Goal: Transaction & Acquisition: Purchase product/service

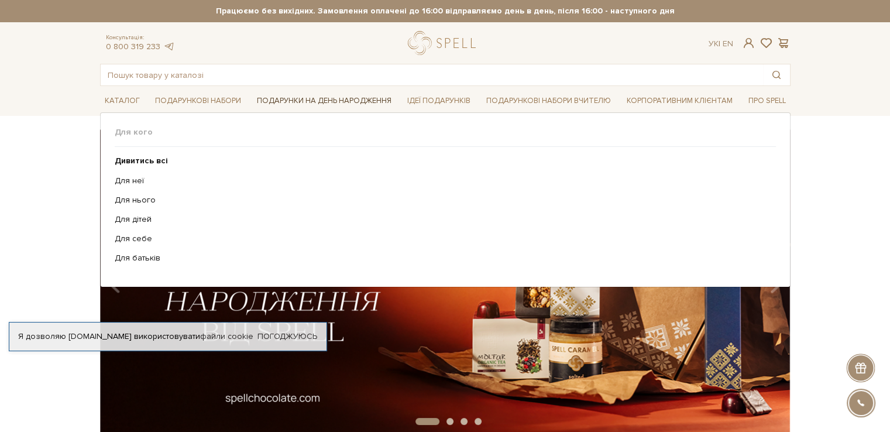
click at [316, 97] on link "Подарунки на День народження" at bounding box center [324, 101] width 144 height 18
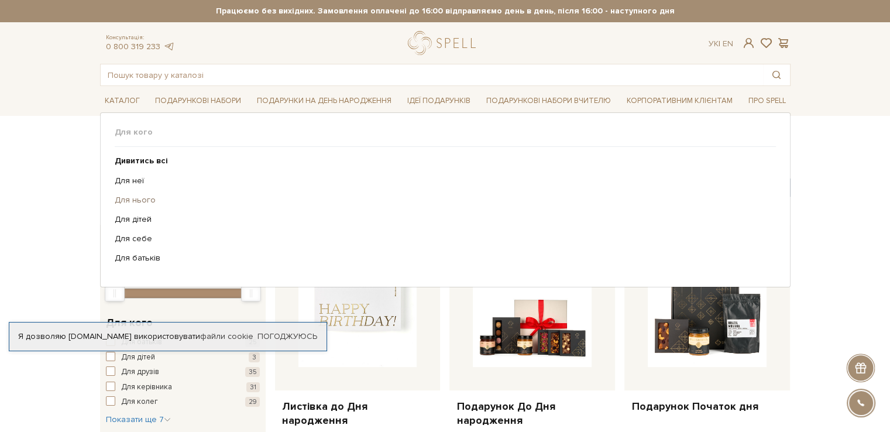
click at [137, 202] on link "Для нього" at bounding box center [441, 200] width 652 height 11
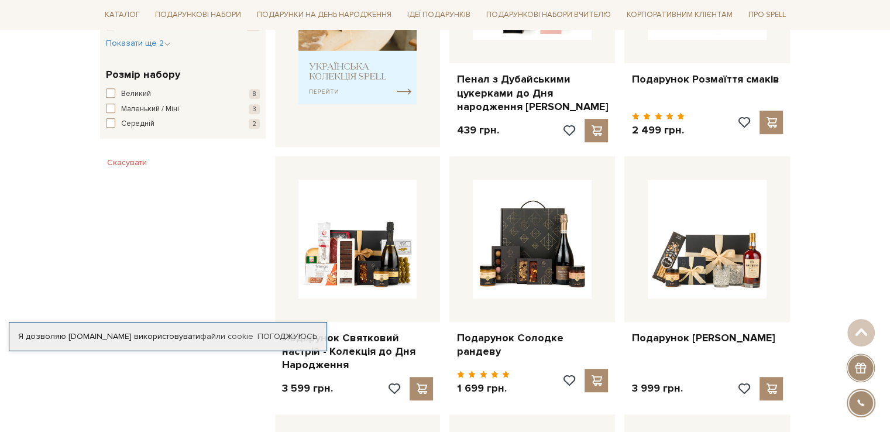
scroll to position [644, 0]
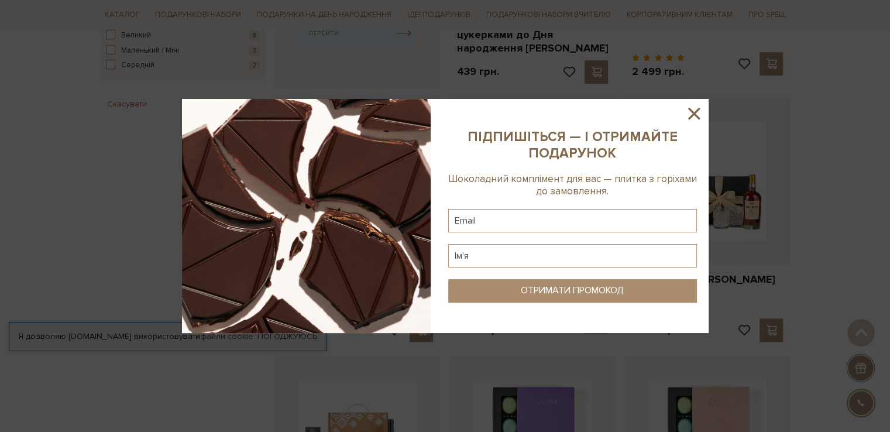
drag, startPoint x: 693, startPoint y: 109, endPoint x: 702, endPoint y: 109, distance: 8.2
click at [693, 109] on icon at bounding box center [694, 114] width 20 height 20
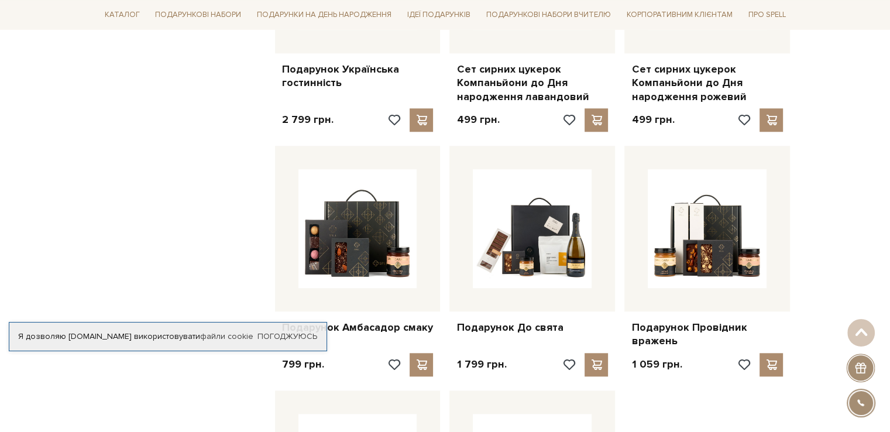
scroll to position [1170, 0]
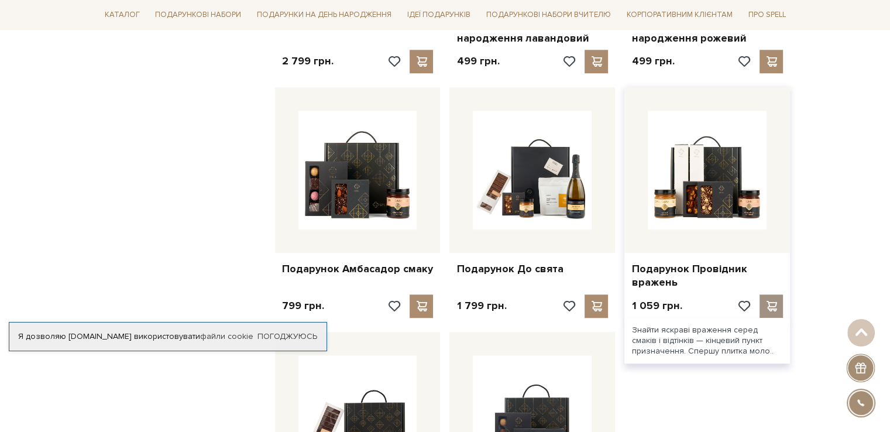
click at [770, 313] on div at bounding box center [770, 305] width 23 height 23
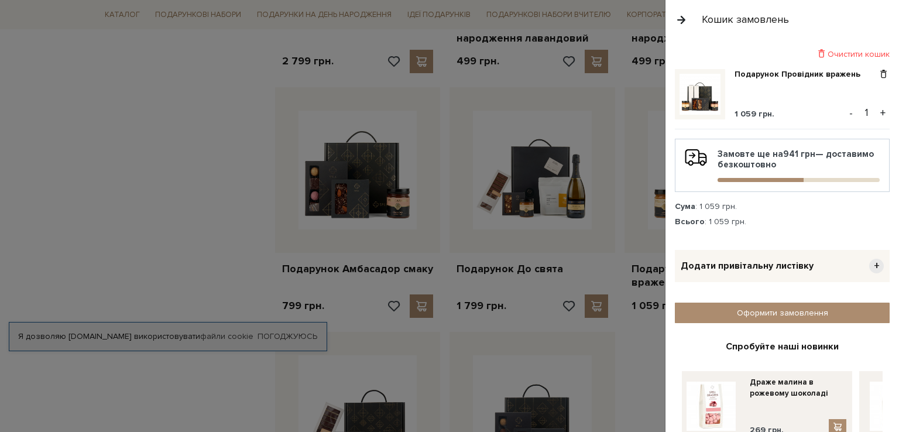
click at [858, 54] on div "Очистити кошик" at bounding box center [782, 54] width 215 height 11
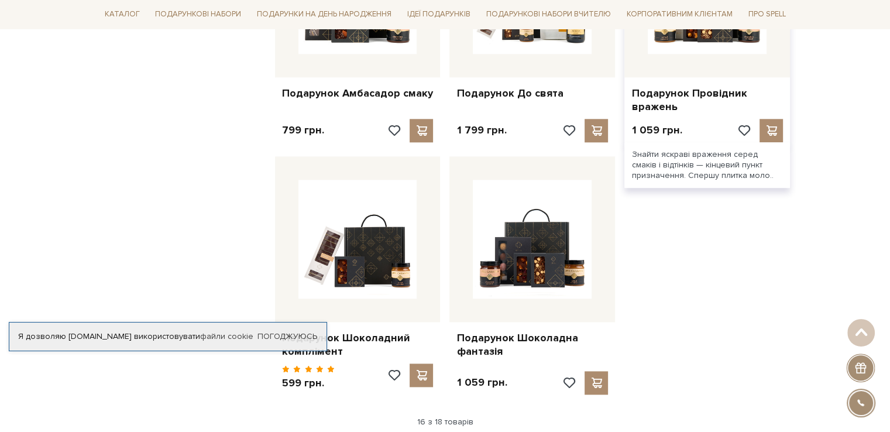
scroll to position [1229, 0]
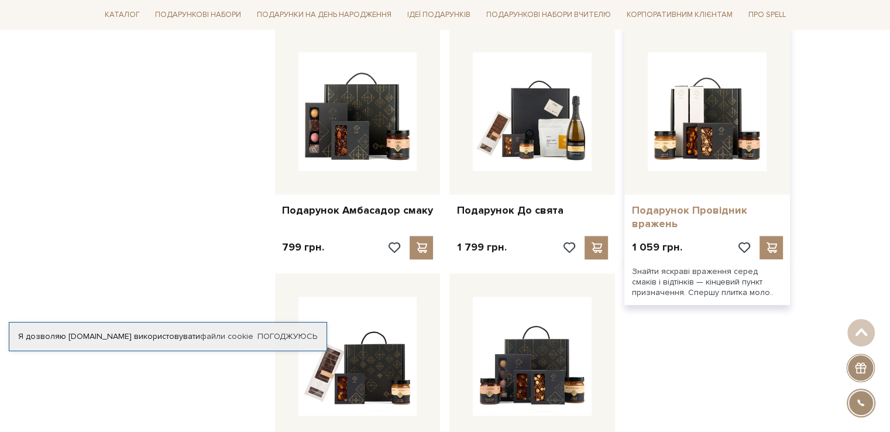
click at [660, 211] on link "Подарунок Провідник вражень" at bounding box center [707, 217] width 152 height 27
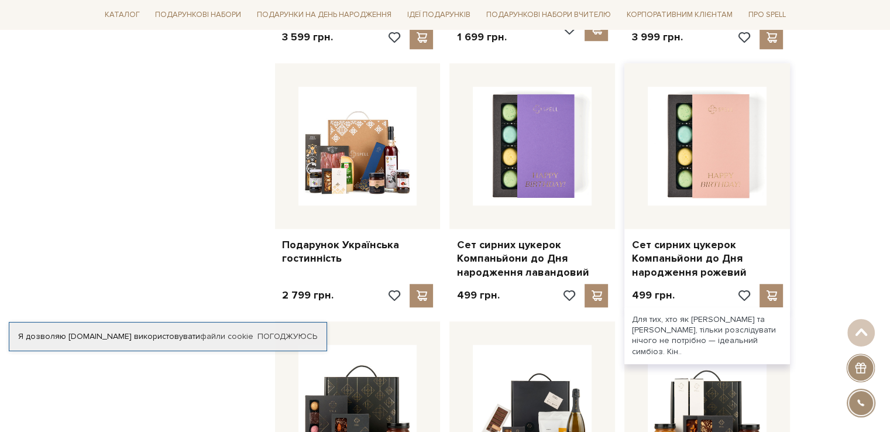
scroll to position [761, 0]
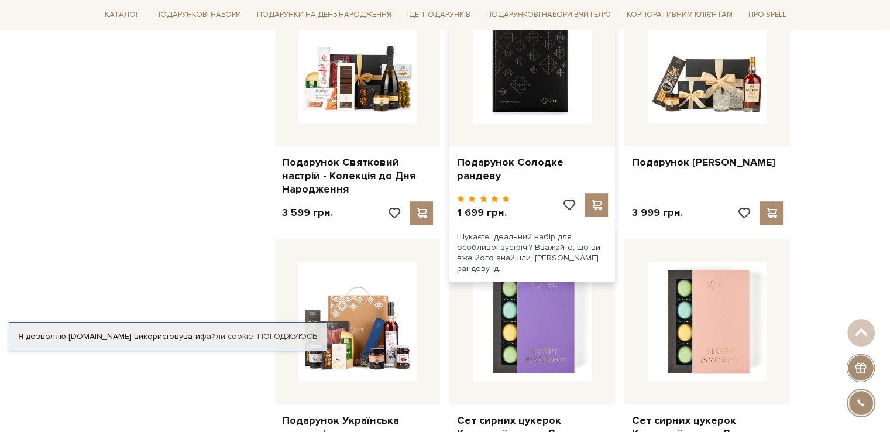
click at [523, 76] on img at bounding box center [532, 63] width 119 height 119
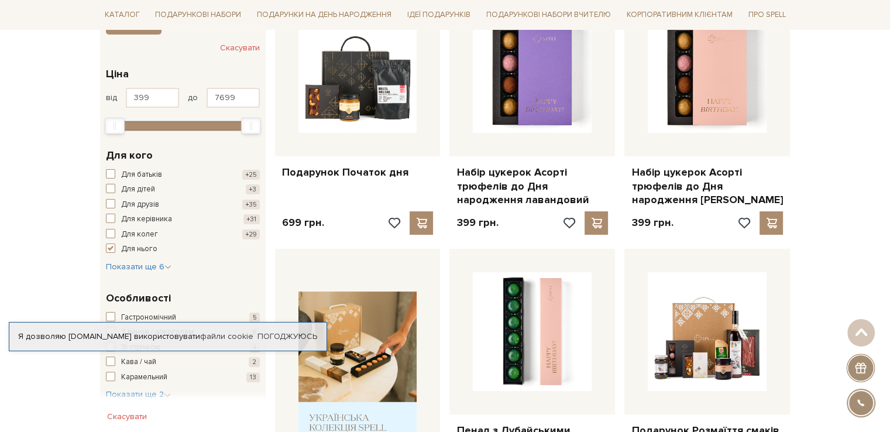
scroll to position [59, 0]
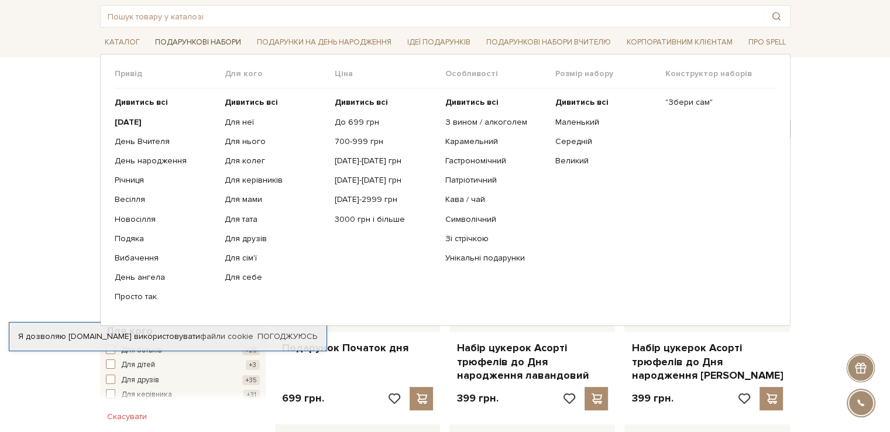
click at [186, 40] on link "Подарункові набори" at bounding box center [197, 42] width 95 height 18
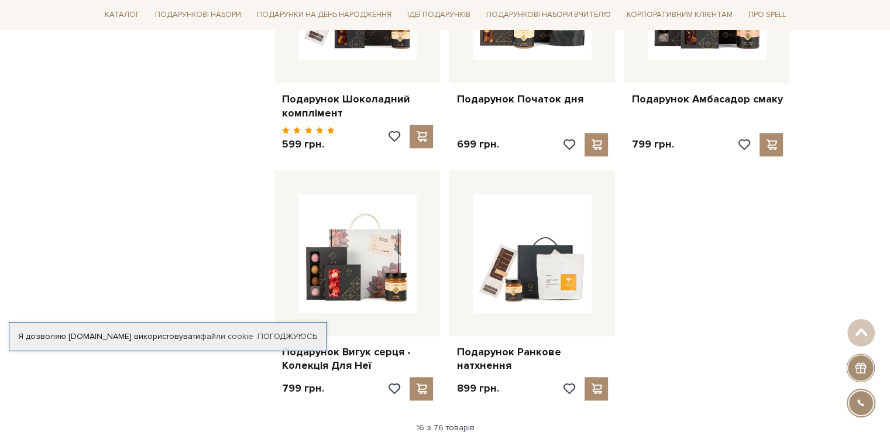
scroll to position [1404, 0]
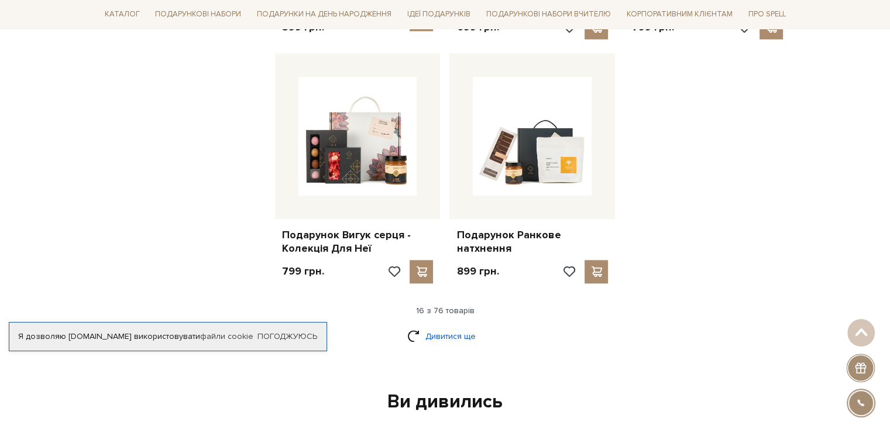
click at [432, 327] on link "Дивитися ще" at bounding box center [445, 336] width 76 height 20
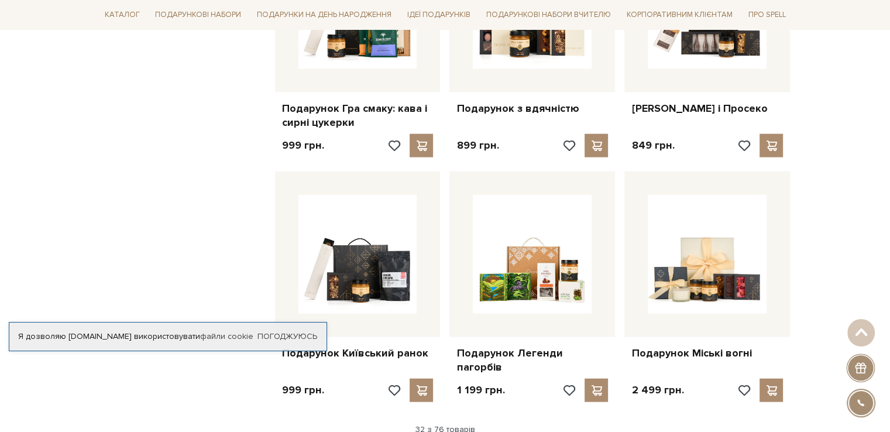
scroll to position [2574, 0]
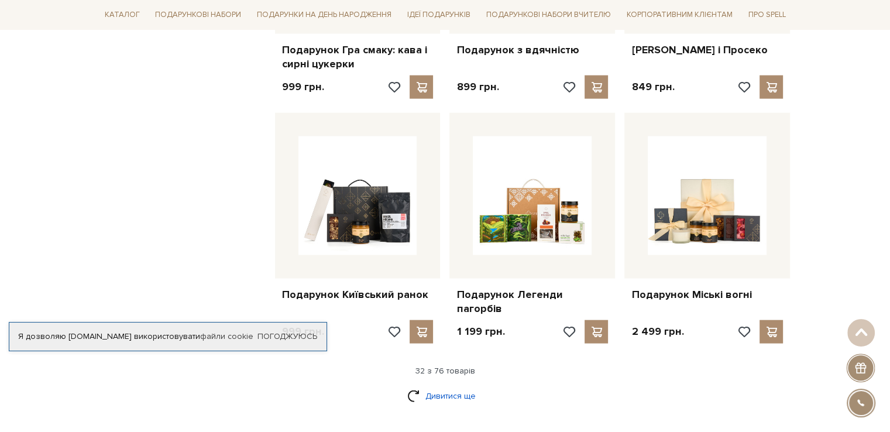
click at [438, 386] on link "Дивитися ще" at bounding box center [445, 396] width 76 height 20
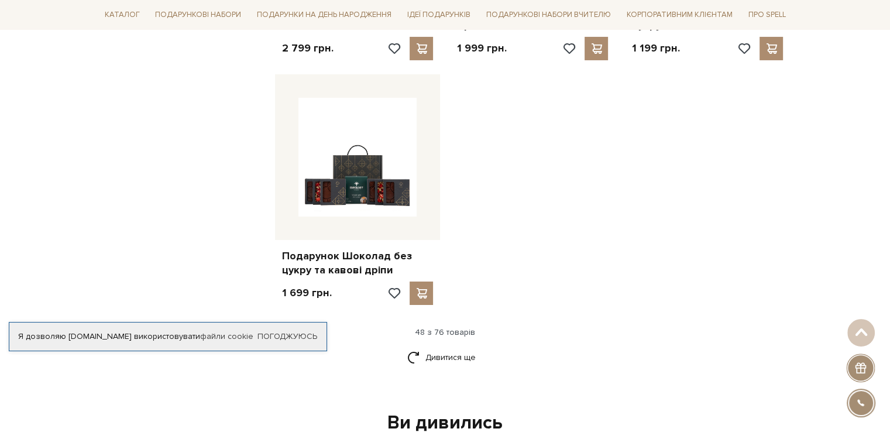
scroll to position [4154, 0]
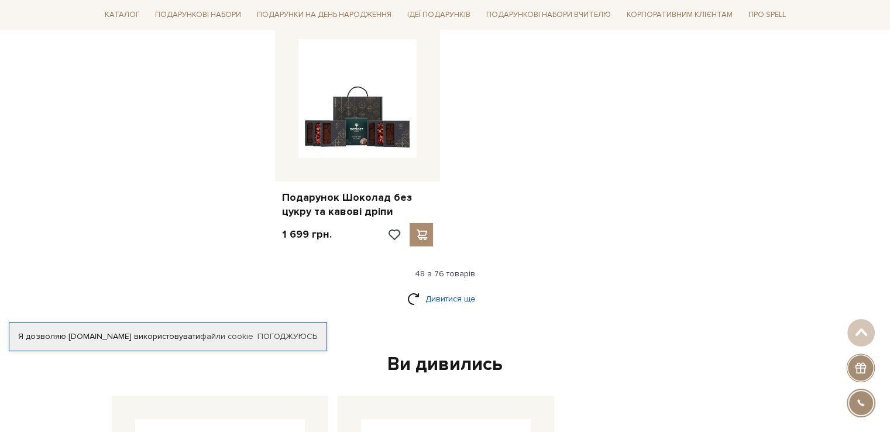
click at [432, 288] on link "Дивитися ще" at bounding box center [445, 298] width 76 height 20
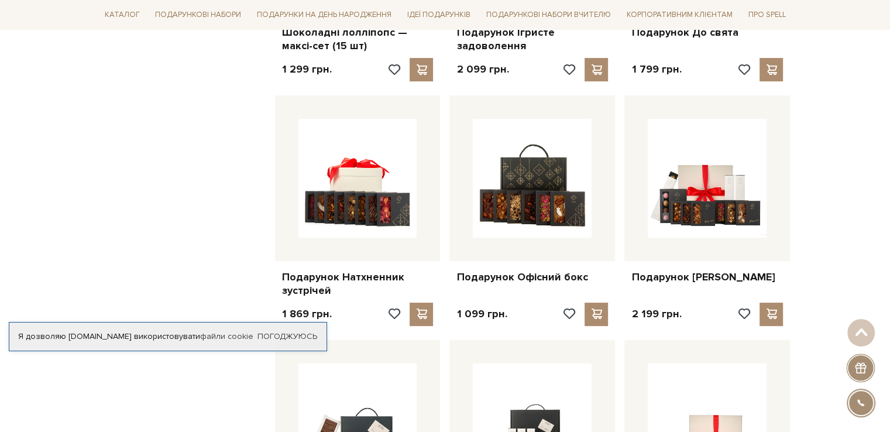
scroll to position [4447, 0]
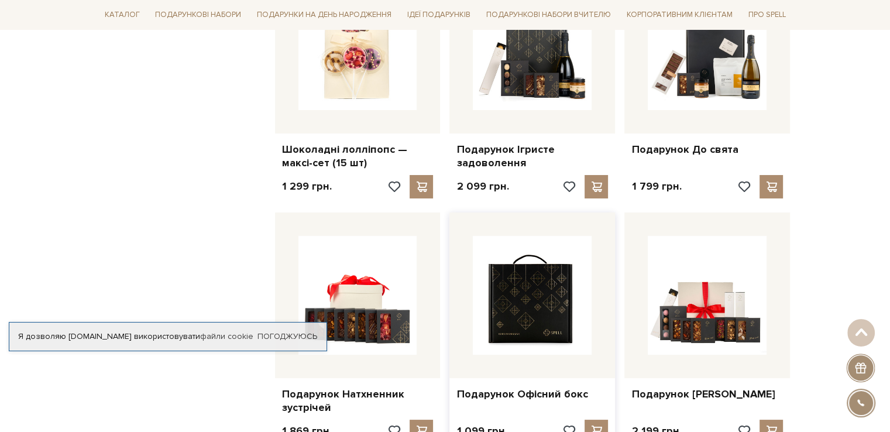
click at [537, 307] on img at bounding box center [532, 295] width 119 height 119
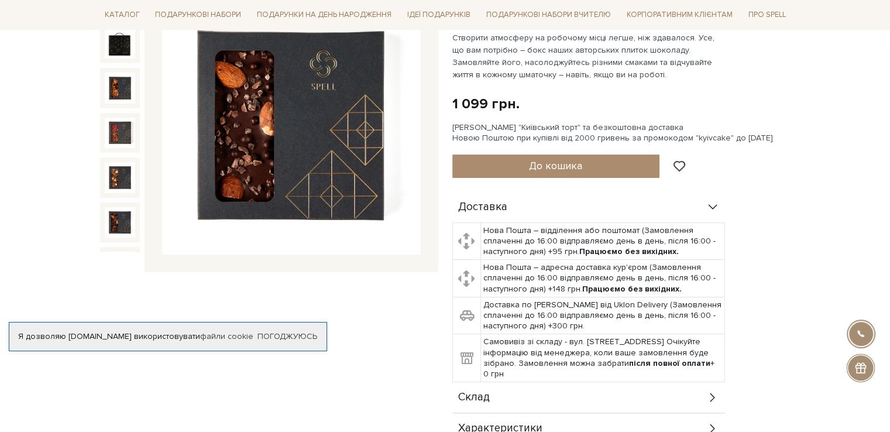
scroll to position [117, 0]
